Goal: Navigation & Orientation: Find specific page/section

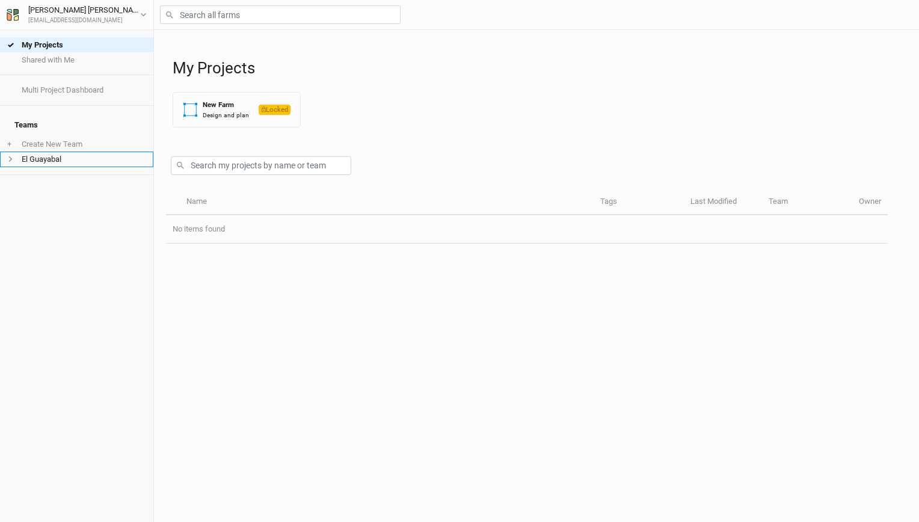
click at [64, 152] on li "El Guayabal" at bounding box center [76, 159] width 153 height 15
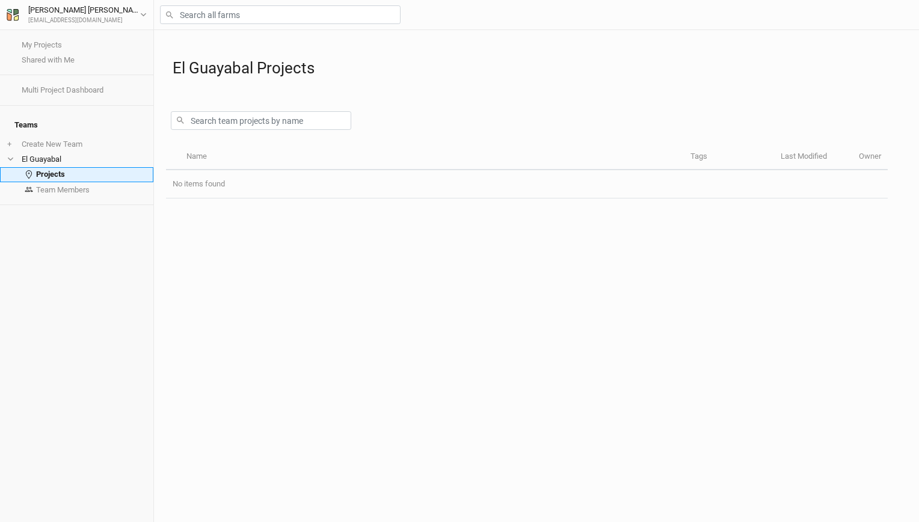
click at [93, 167] on link "Projects" at bounding box center [76, 174] width 153 height 15
click at [73, 153] on li "El Guayabal" at bounding box center [76, 159] width 153 height 15
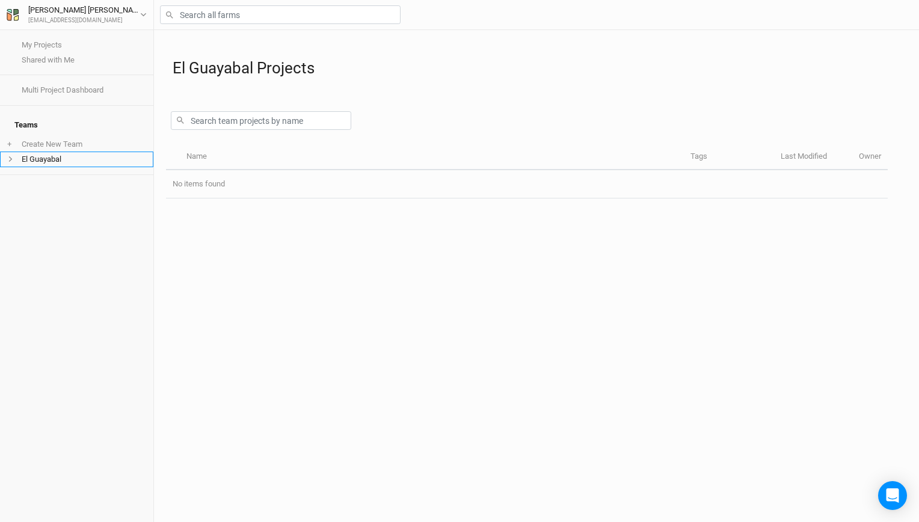
click at [72, 156] on li "El Guayabal" at bounding box center [76, 159] width 153 height 15
click at [78, 182] on link "Team Members" at bounding box center [76, 189] width 153 height 15
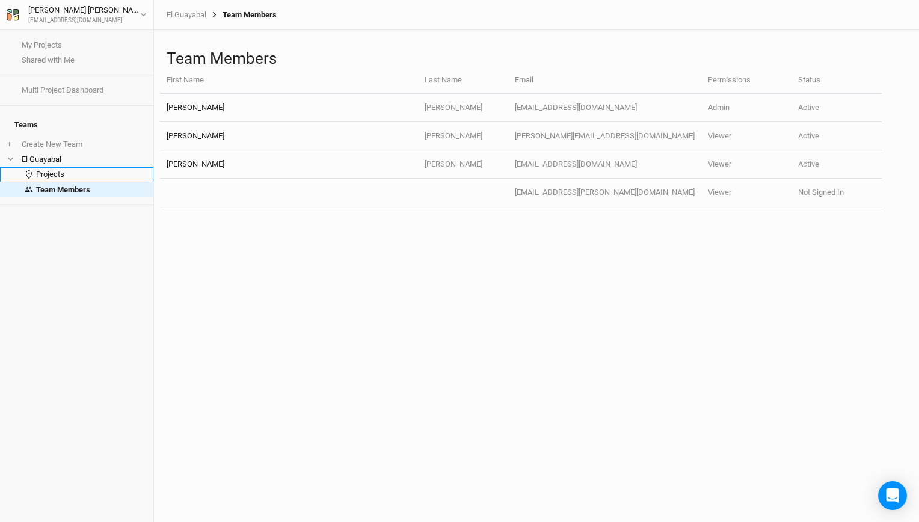
click at [69, 167] on link "Projects" at bounding box center [76, 174] width 153 height 15
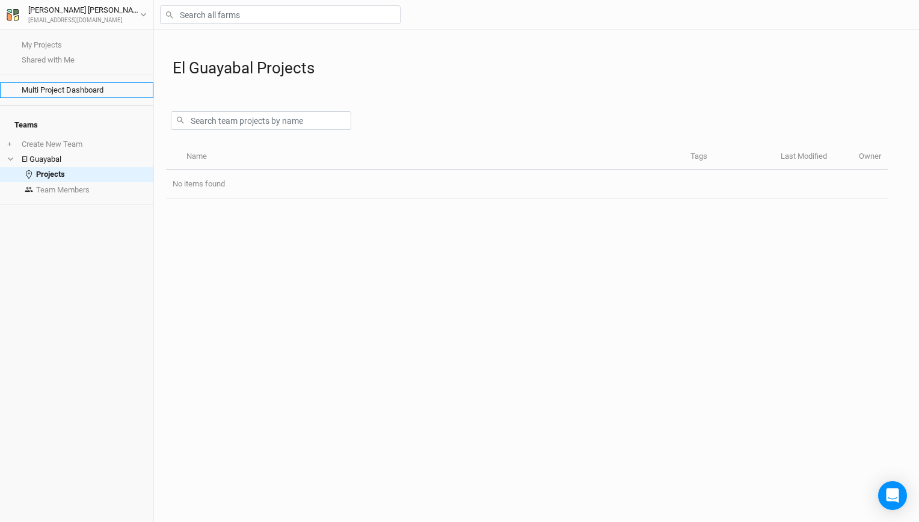
click at [69, 92] on link "Multi Project Dashboard" at bounding box center [76, 89] width 153 height 15
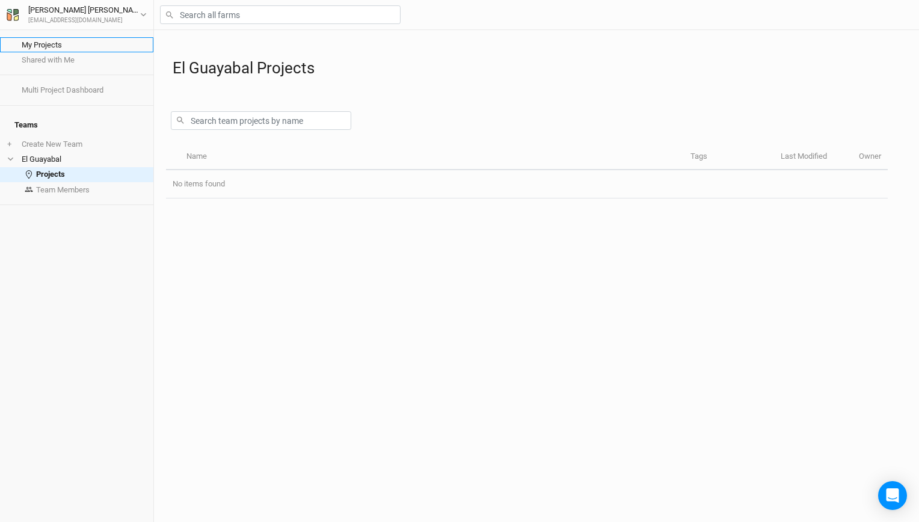
click at [47, 48] on link "My Projects" at bounding box center [76, 44] width 153 height 15
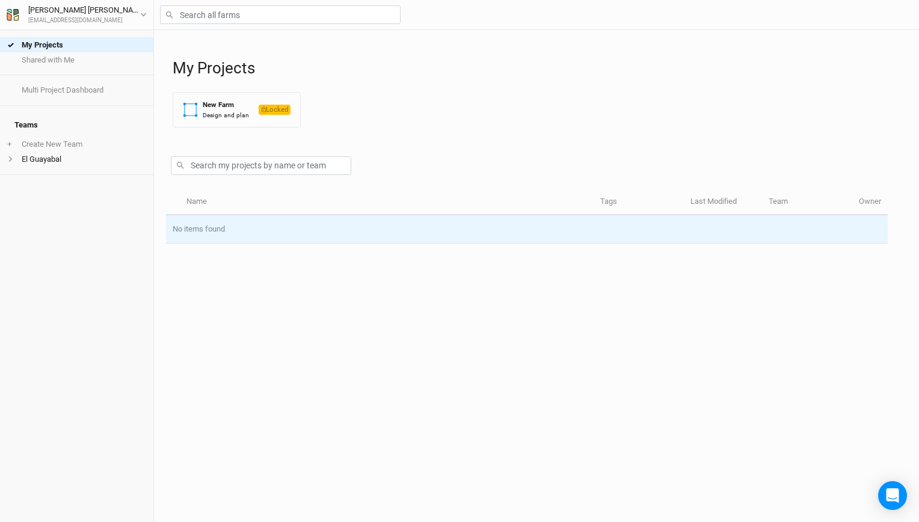
click at [228, 229] on td "No items found" at bounding box center [527, 229] width 722 height 28
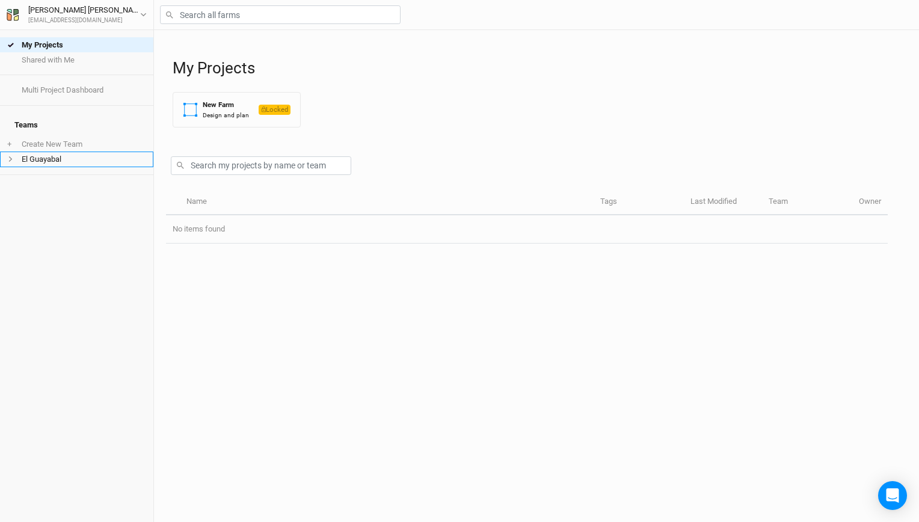
click at [76, 152] on li "El Guayabal" at bounding box center [76, 159] width 153 height 15
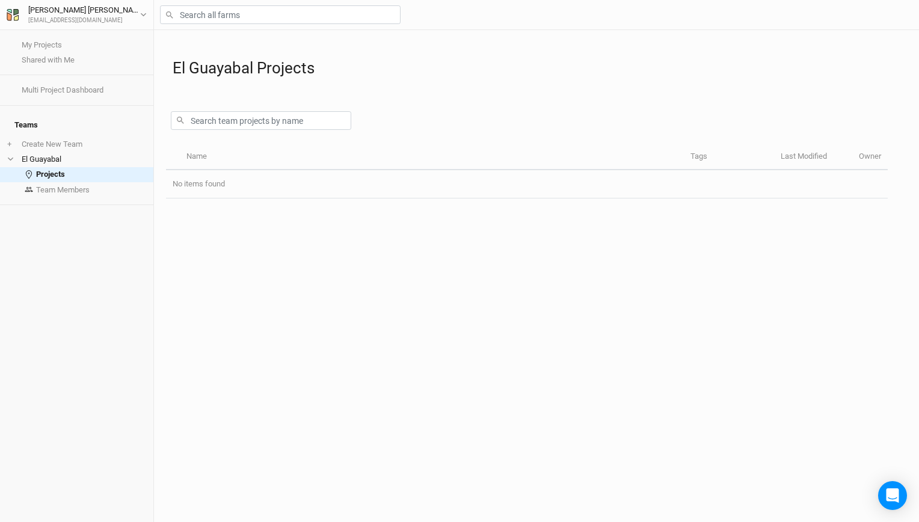
click at [132, 0] on div "[PERSON_NAME] [EMAIL_ADDRESS][DOMAIN_NAME] User settings Imperial Metric Keyboa…" at bounding box center [77, 15] width 154 height 30
click at [130, 14] on button "[PERSON_NAME] [EMAIL_ADDRESS][DOMAIN_NAME]" at bounding box center [76, 15] width 141 height 22
click at [147, 13] on div "[PERSON_NAME] [EMAIL_ADDRESS][DOMAIN_NAME] User settings Imperial Metric Keyboa…" at bounding box center [77, 15] width 154 height 30
click at [144, 14] on icon "button" at bounding box center [143, 14] width 7 height 7
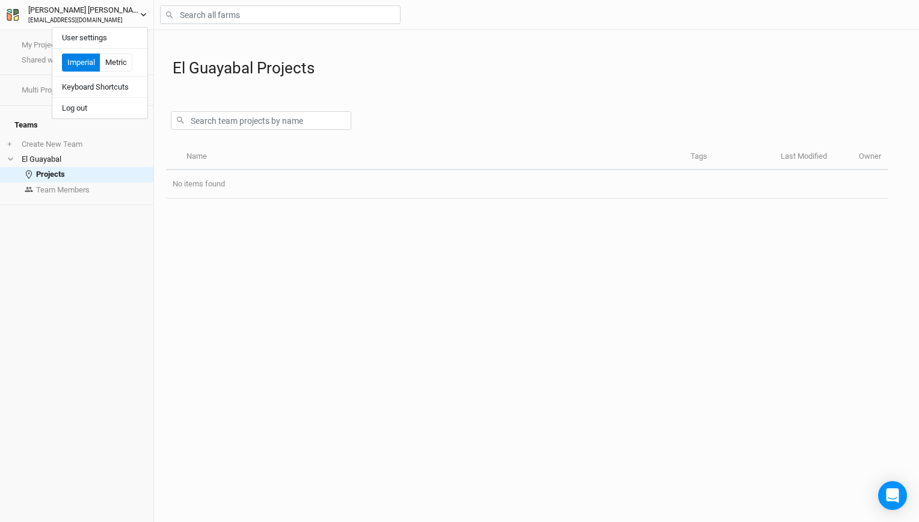
click at [144, 14] on icon "button" at bounding box center [143, 14] width 7 height 7
click at [42, 152] on li "El Guayabal" at bounding box center [76, 159] width 153 height 15
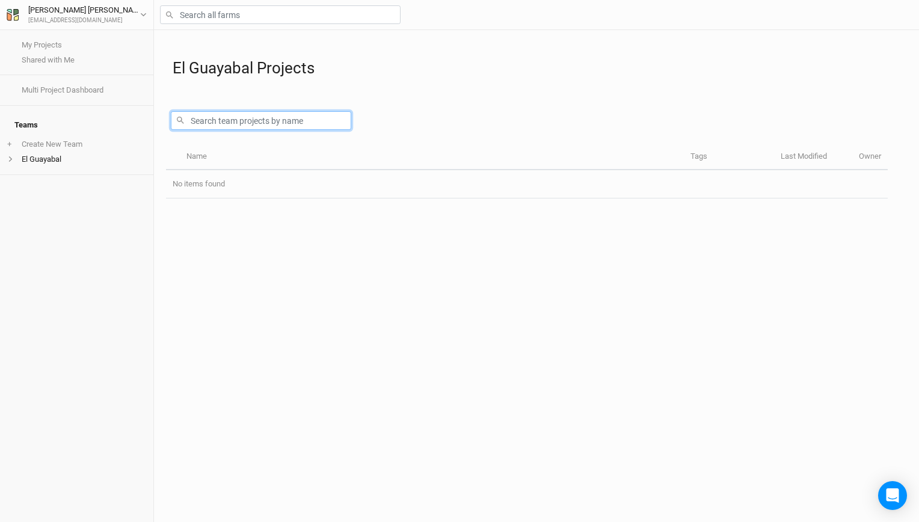
click at [209, 129] on input "text" at bounding box center [261, 120] width 180 height 19
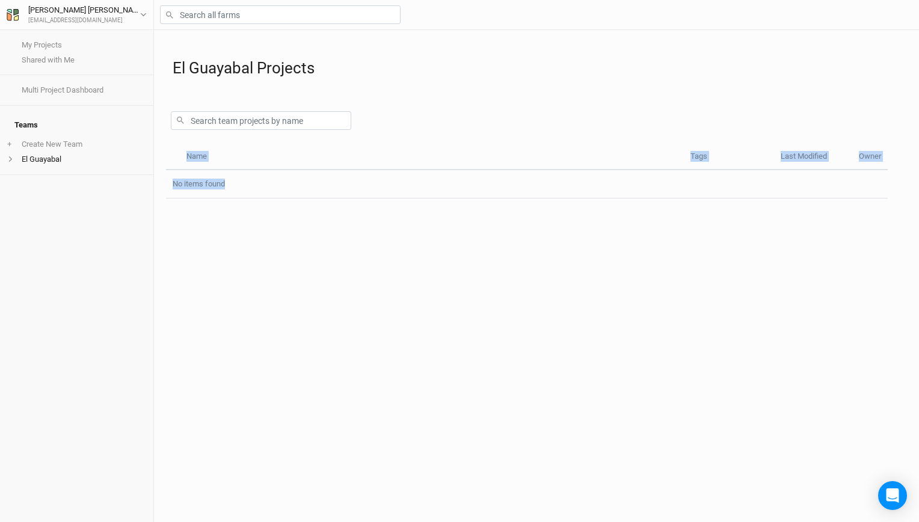
drag, startPoint x: 226, startPoint y: 208, endPoint x: 228, endPoint y: 201, distance: 7.4
click at [227, 204] on div "Name Tags Last Modified Owner No items found" at bounding box center [527, 333] width 722 height 378
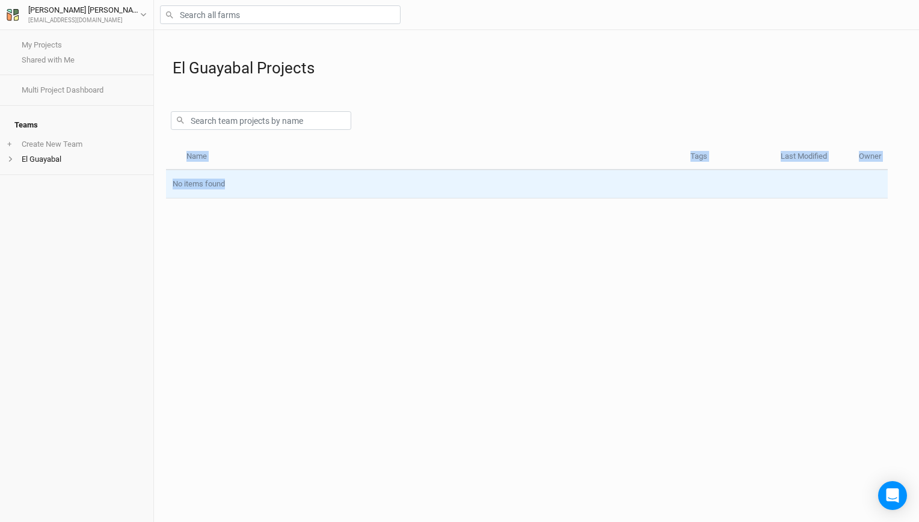
click at [229, 197] on td "No items found" at bounding box center [527, 184] width 722 height 28
click at [229, 196] on td "No items found" at bounding box center [527, 184] width 722 height 28
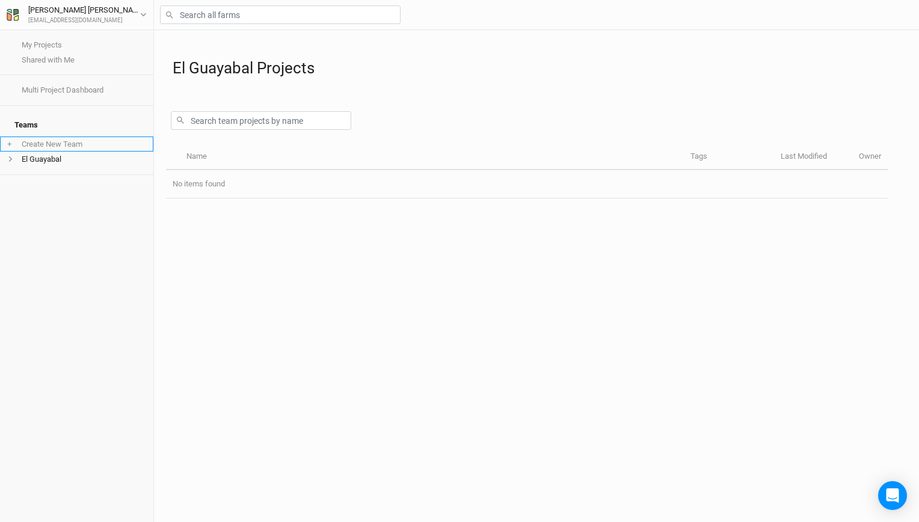
click at [71, 142] on li "+ Create New Team" at bounding box center [76, 144] width 153 height 15
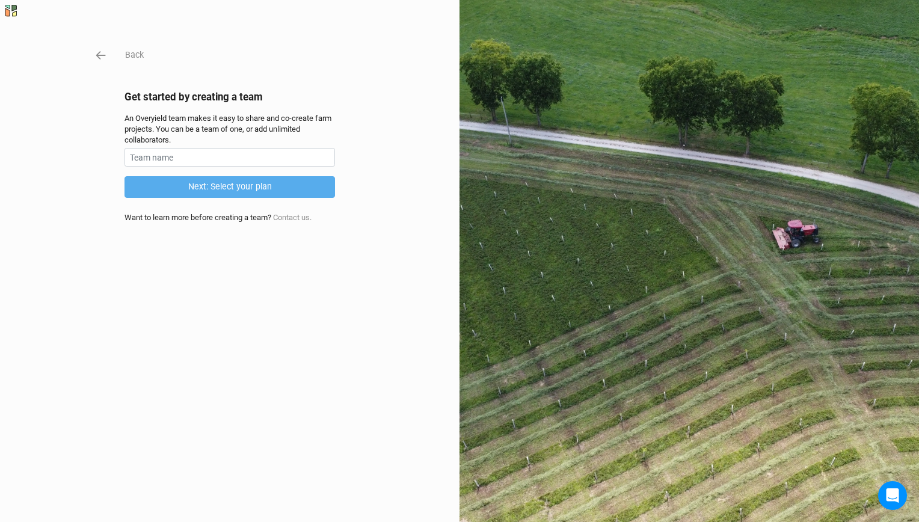
click at [87, 52] on div "Back Get started by creating a team An Overyield team makes it easy to share an…" at bounding box center [459, 261] width 919 height 522
click at [97, 57] on icon "button" at bounding box center [100, 55] width 13 height 13
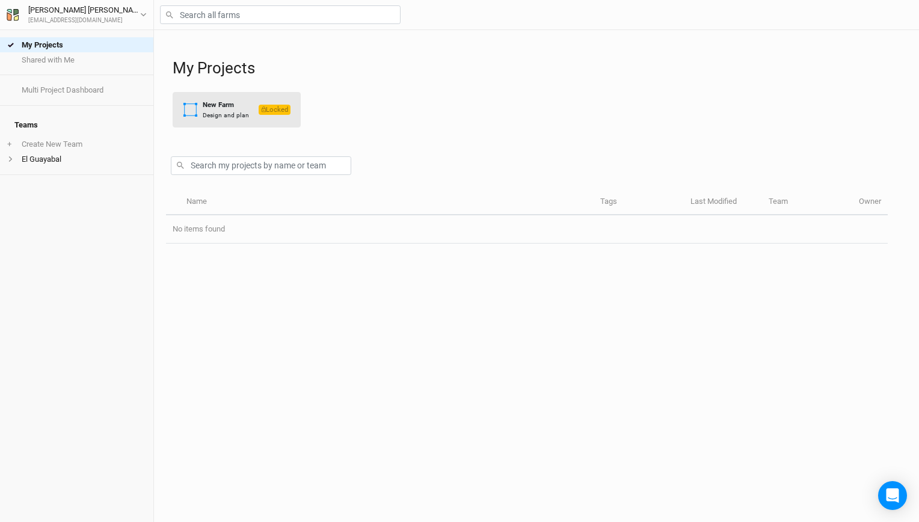
click at [213, 114] on div "Design and plan" at bounding box center [226, 115] width 46 height 9
click at [75, 154] on li "El Guayabal" at bounding box center [76, 159] width 153 height 15
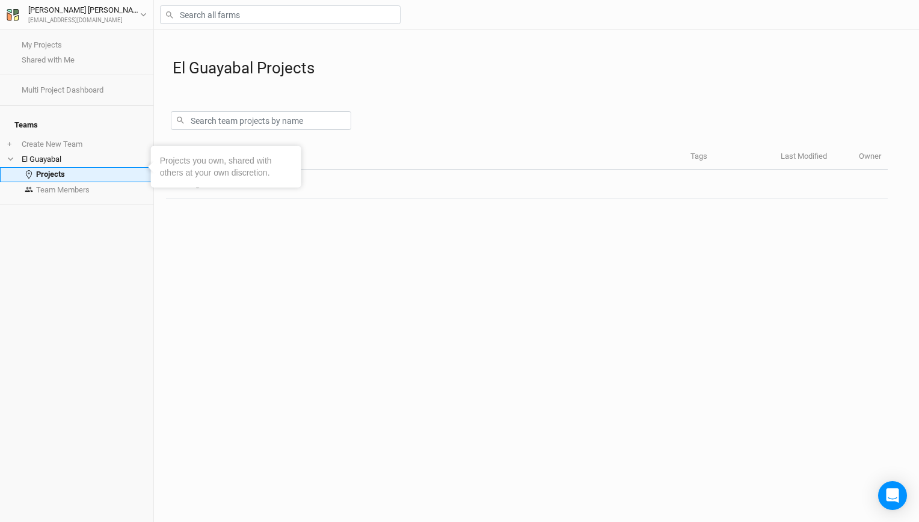
click at [63, 167] on link "Projects" at bounding box center [76, 174] width 153 height 15
click at [297, 298] on div "Name Tags Last Modified Owner No items found" at bounding box center [527, 333] width 722 height 378
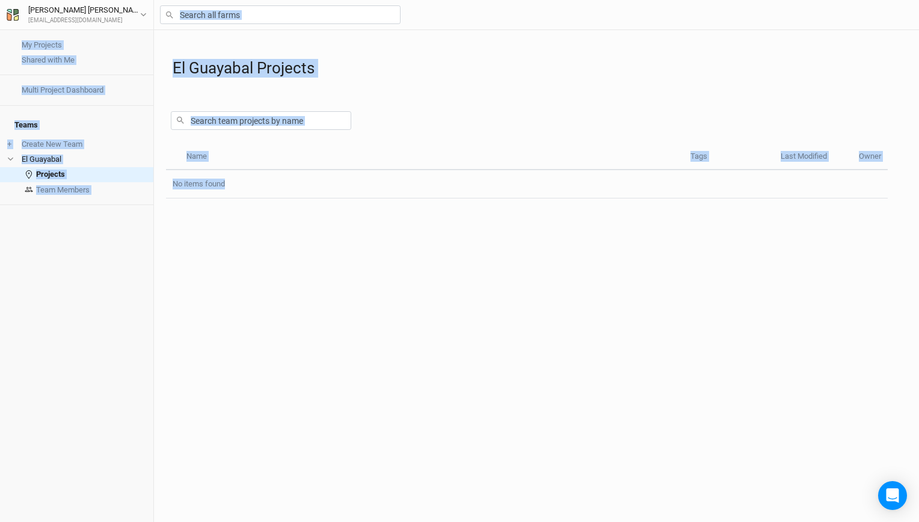
click at [297, 298] on div "Name Tags Last Modified Owner No items found" at bounding box center [527, 333] width 722 height 378
